Goal: Task Accomplishment & Management: Use online tool/utility

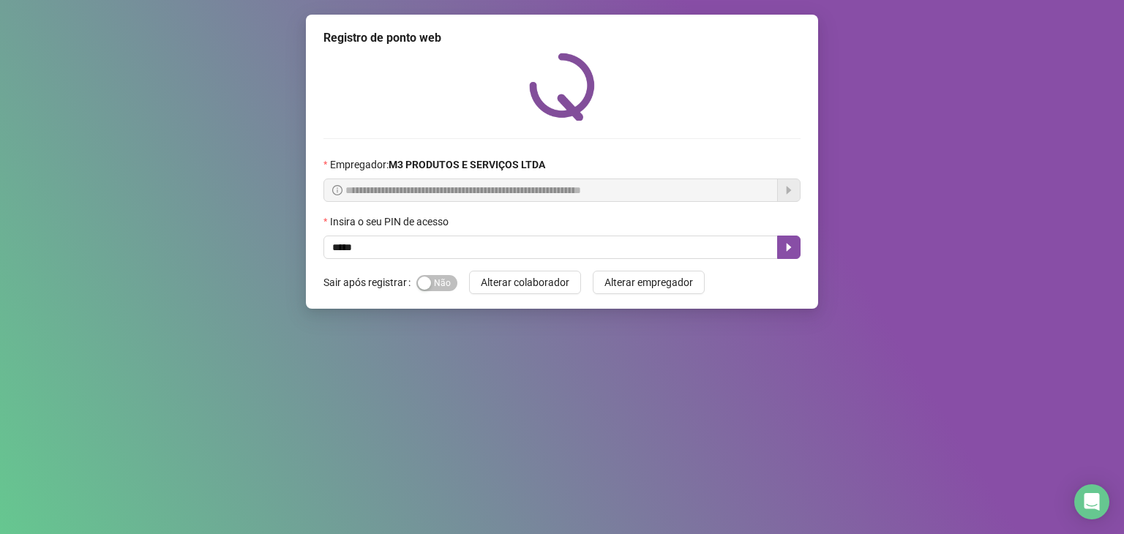
type input "*****"
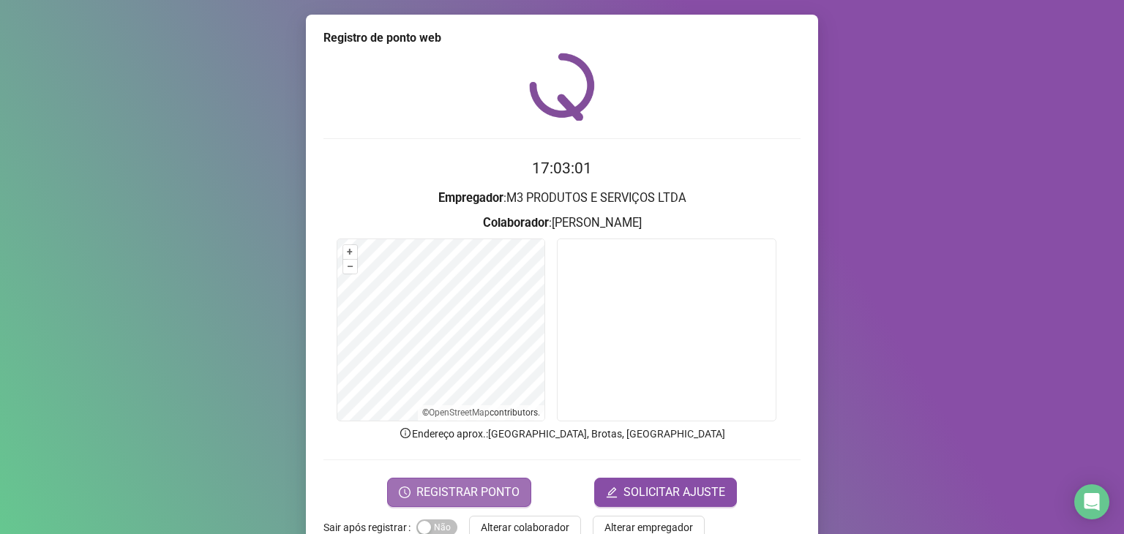
click at [470, 491] on span "REGISTRAR PONTO" at bounding box center [467, 493] width 103 height 18
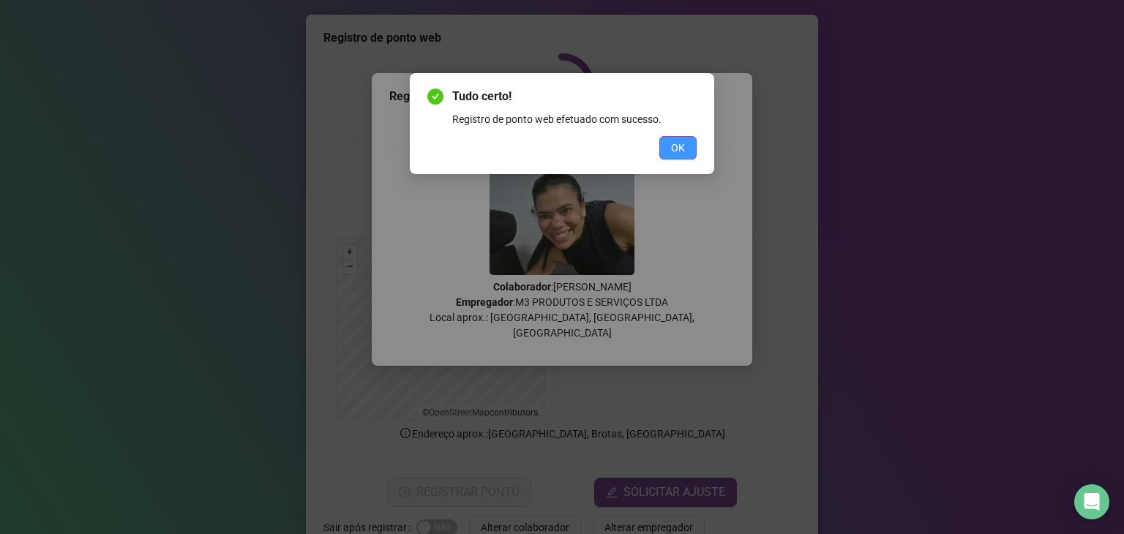
click at [679, 152] on span "OK" at bounding box center [678, 148] width 14 height 16
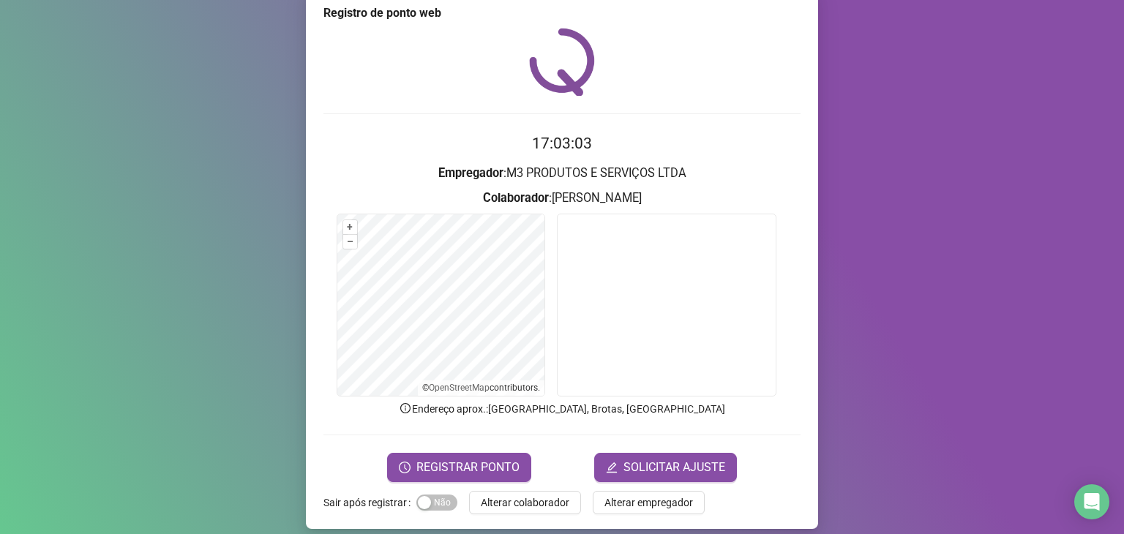
scroll to position [36, 0]
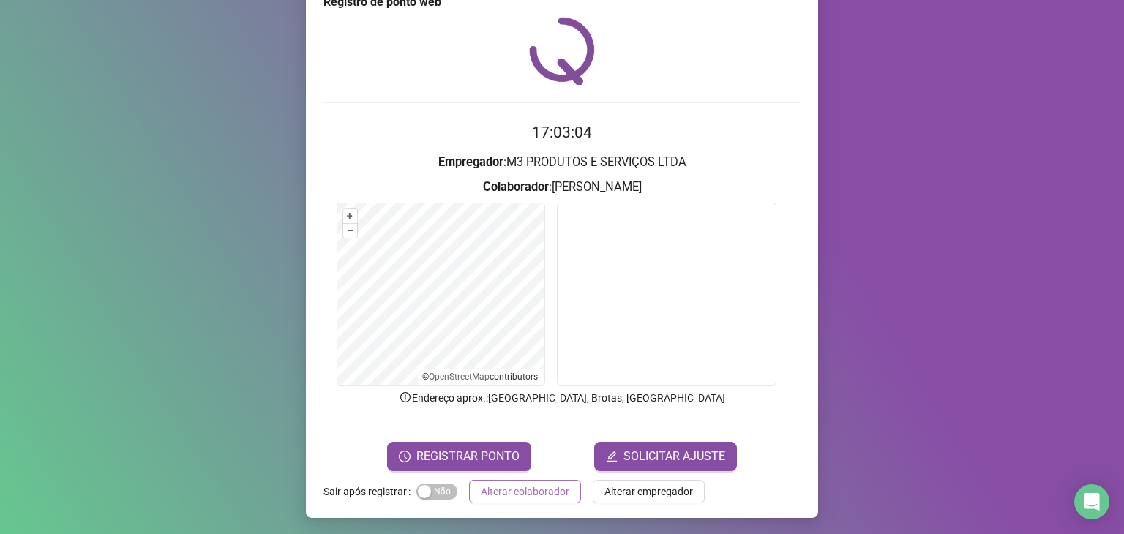
click at [531, 494] on span "Alterar colaborador" at bounding box center [525, 492] width 89 height 16
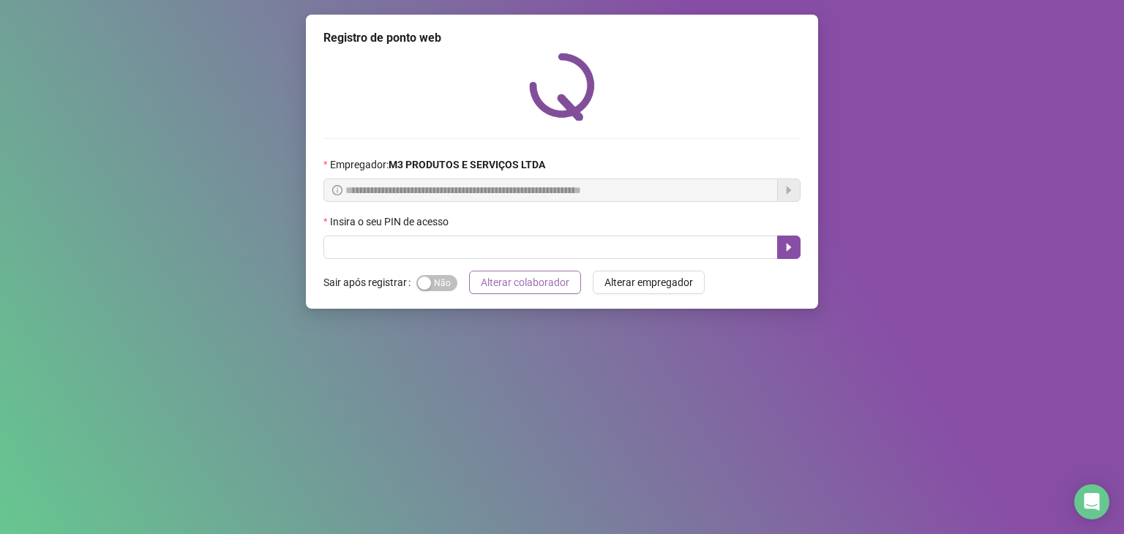
scroll to position [0, 0]
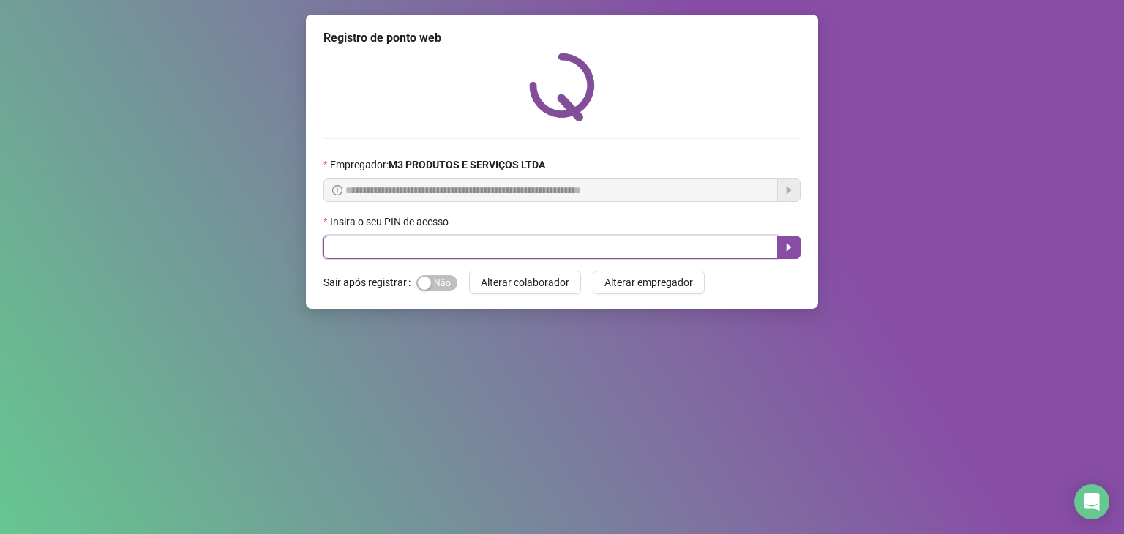
click at [655, 252] on input "text" at bounding box center [550, 247] width 454 height 23
type input "*"
type input "*****"
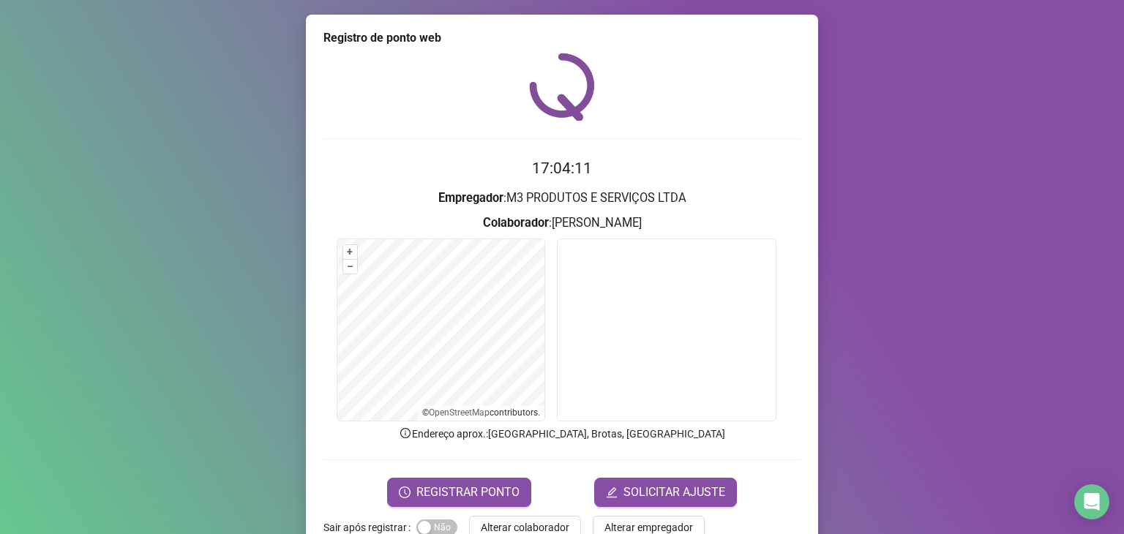
click at [525, 487] on div "REGISTRAR PONTO SOLICITAR AJUSTE" at bounding box center [561, 492] width 477 height 29
click at [487, 489] on span "REGISTRAR PONTO" at bounding box center [467, 493] width 103 height 18
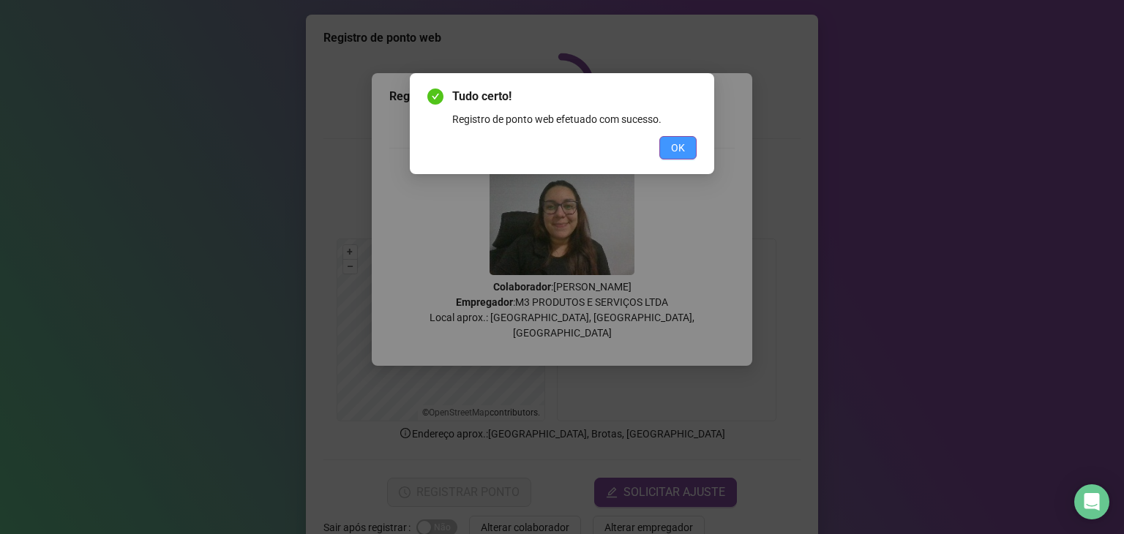
click at [677, 155] on span "OK" at bounding box center [678, 148] width 14 height 16
